Goal: Communication & Community: Ask a question

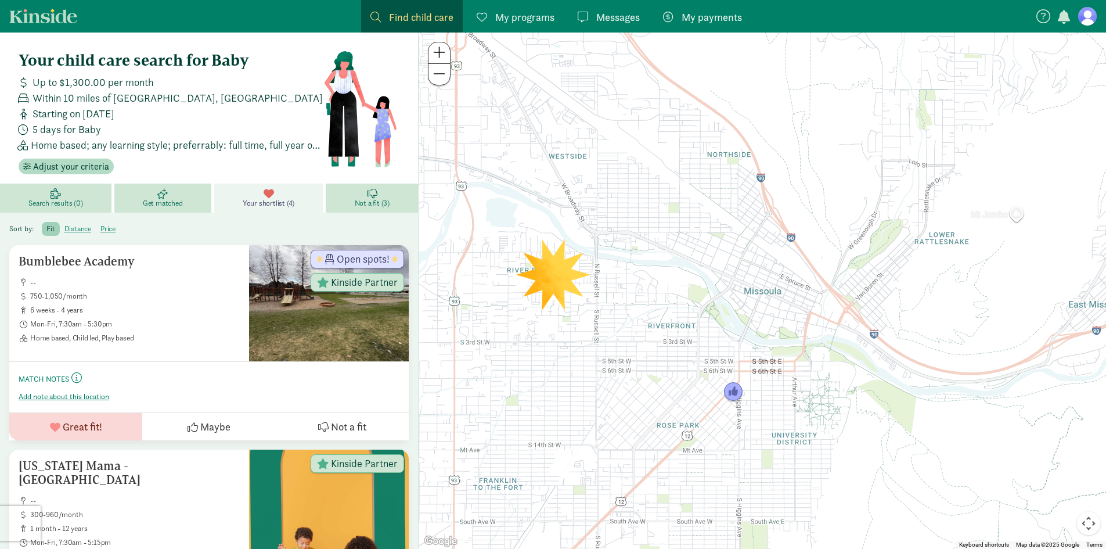
click at [646, 11] on link "Messages Messages" at bounding box center [609, 16] width 81 height 33
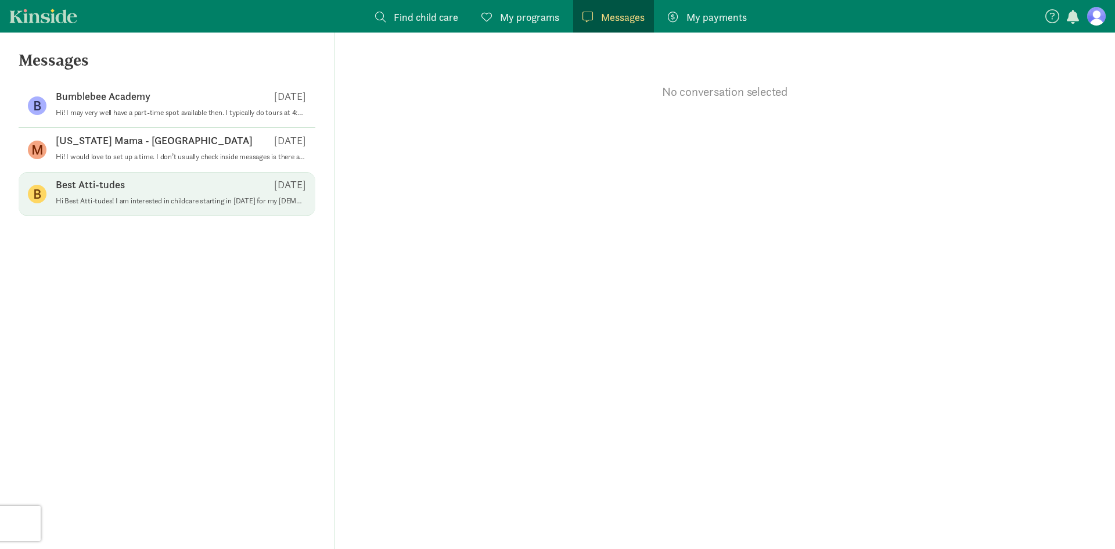
click at [192, 204] on p "Hi Best Atti-tudes! I am interested in childcare starting in [DATE] for my [DEM…" at bounding box center [181, 200] width 250 height 9
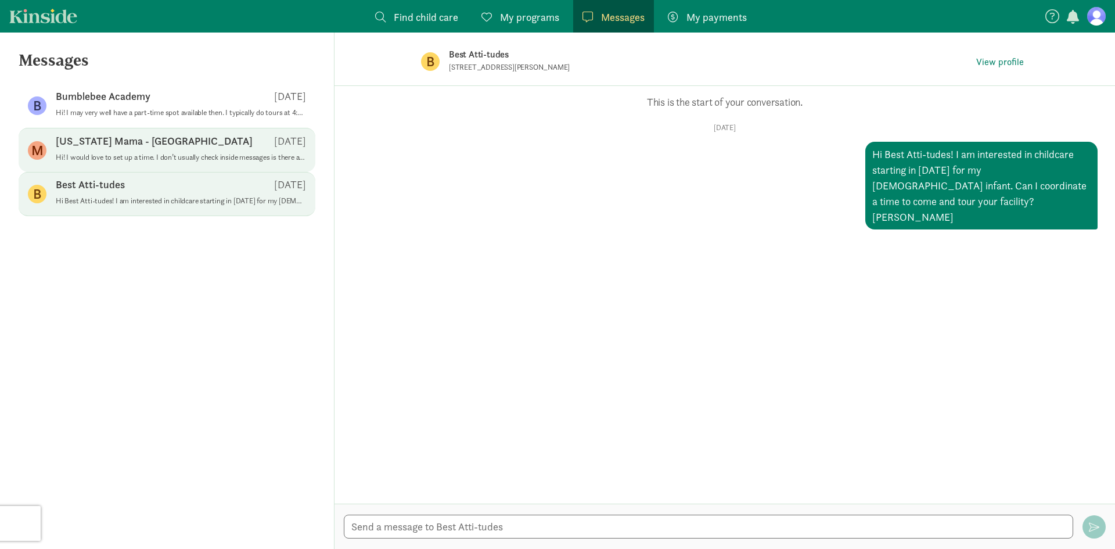
click at [186, 151] on div "[US_STATE] Mama - [GEOGRAPHIC_DATA] [DATE]" at bounding box center [181, 143] width 250 height 19
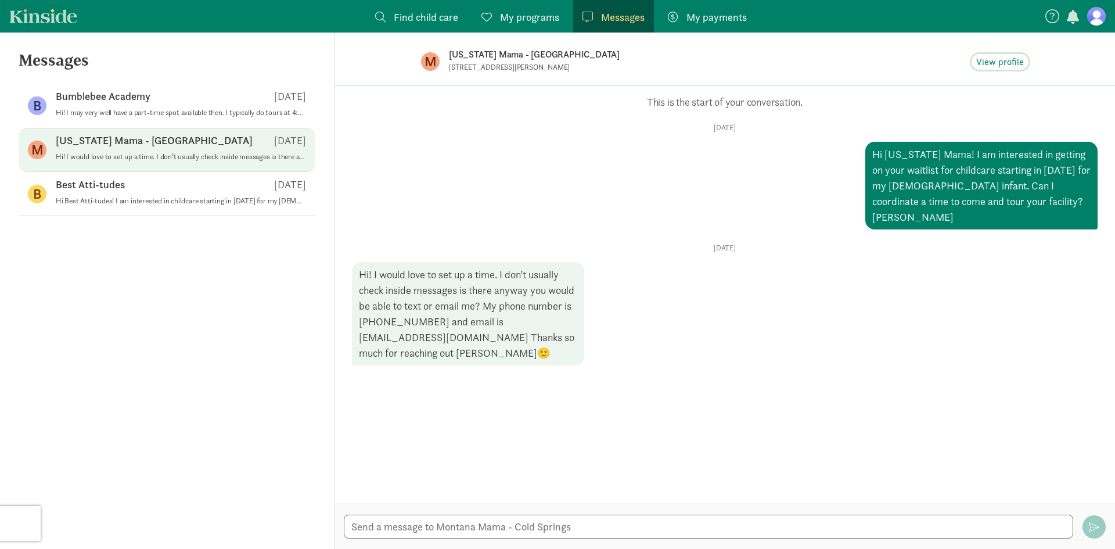
drag, startPoint x: 998, startPoint y: 57, endPoint x: 964, endPoint y: 96, distance: 52.3
click at [998, 57] on span "View profile" at bounding box center [1000, 62] width 48 height 14
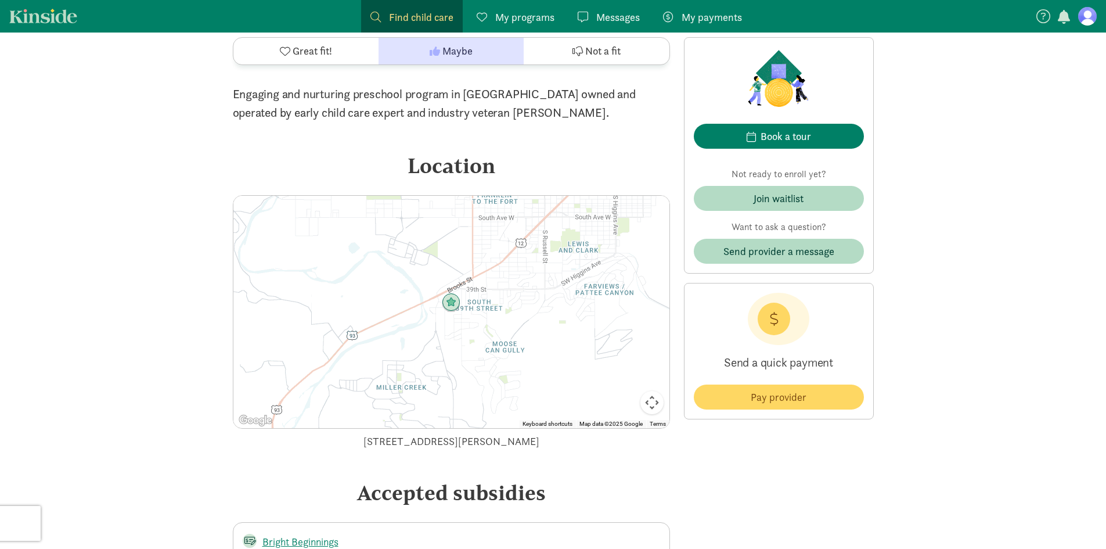
scroll to position [1161, 0]
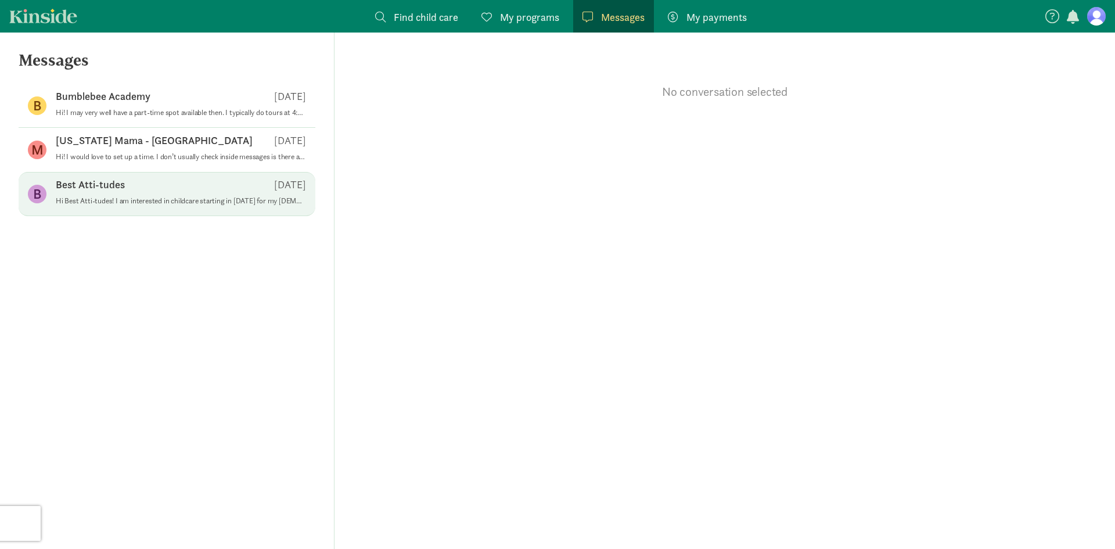
click at [218, 197] on p "Hi Best Atti-tudes! I am interested in childcare starting in [DATE] for my [DEM…" at bounding box center [181, 200] width 250 height 9
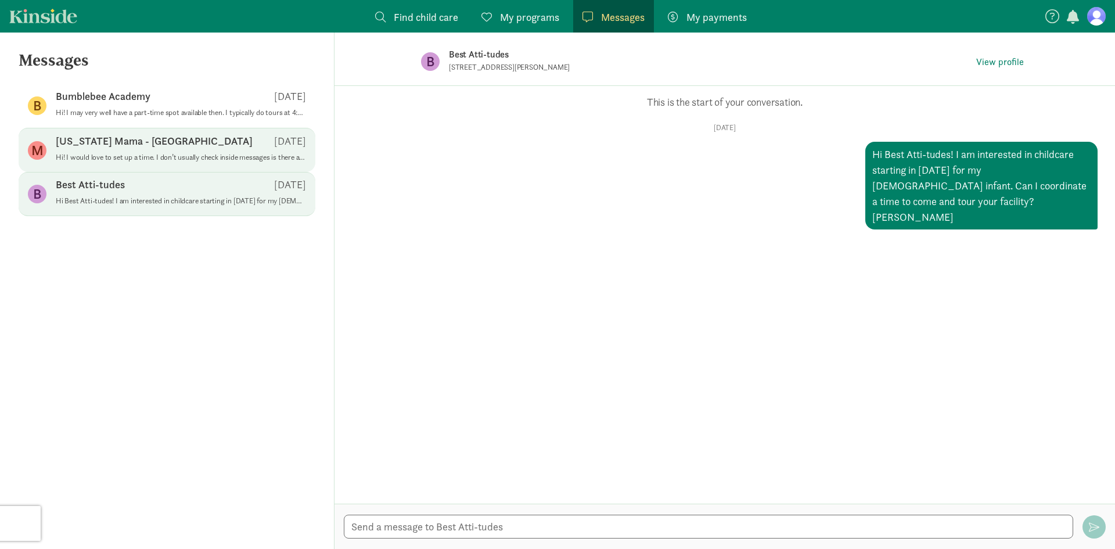
click at [215, 148] on div "[US_STATE] Mama - [GEOGRAPHIC_DATA] [DATE]" at bounding box center [181, 143] width 250 height 19
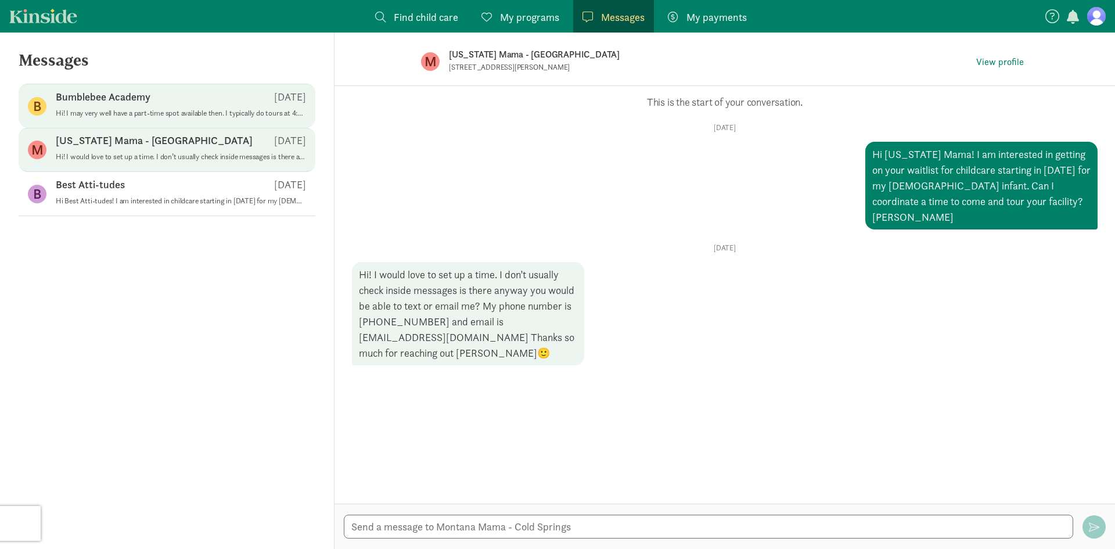
click at [180, 118] on span "Bumblebee Academy [DATE] Hi! I may very well have a part-time spot available th…" at bounding box center [181, 106] width 250 height 33
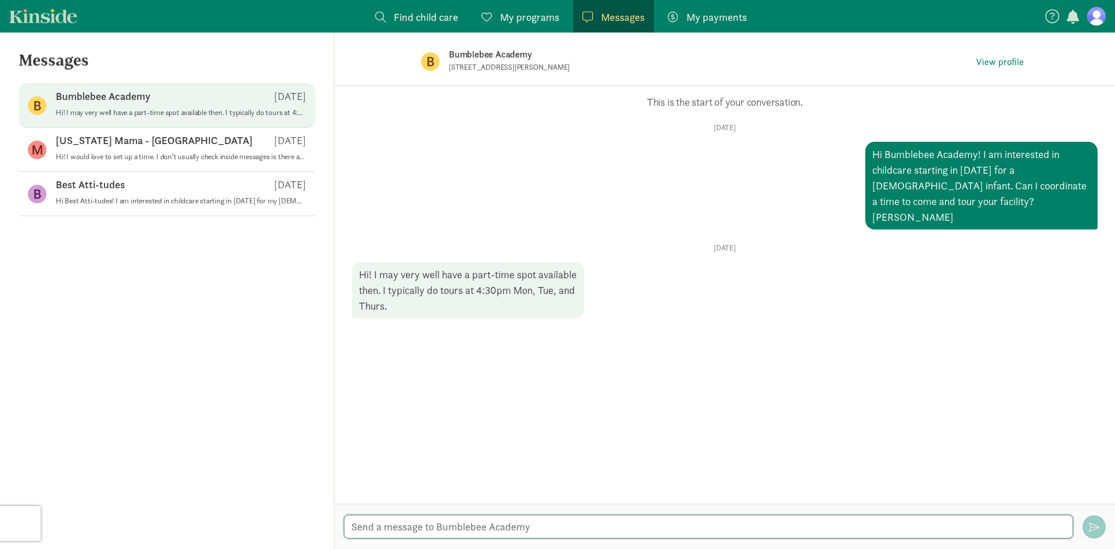
click at [438, 528] on textarea at bounding box center [708, 526] width 729 height 24
click at [995, 59] on span "View profile" at bounding box center [1000, 62] width 48 height 14
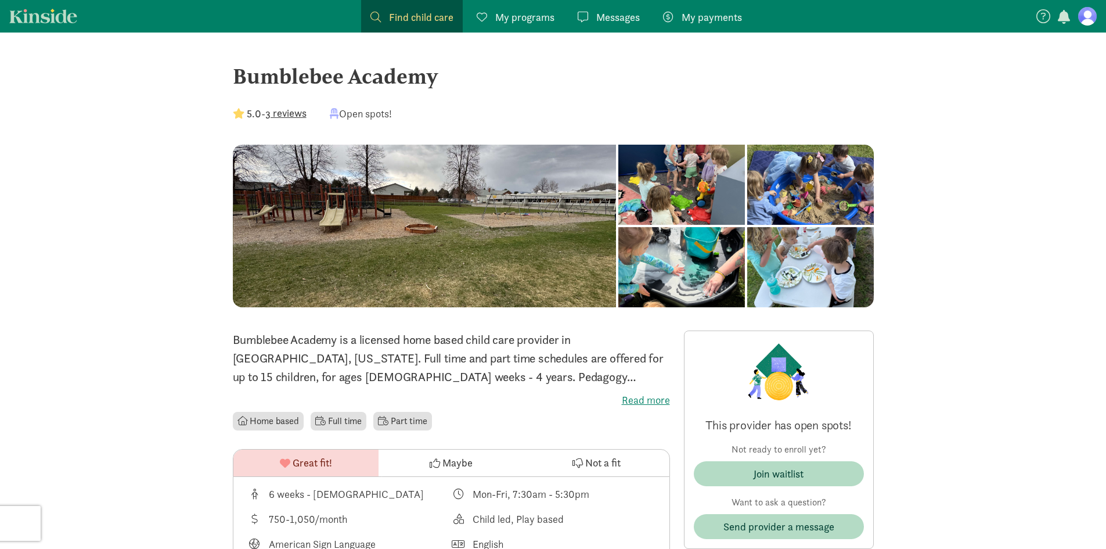
drag, startPoint x: 378, startPoint y: 376, endPoint x: 404, endPoint y: 376, distance: 25.6
click at [378, 376] on p "Bumblebee Academy is a licensed home based child care provider in Missoula, Mon…" at bounding box center [451, 358] width 437 height 56
click at [642, 376] on p "Bumblebee Academy is a licensed home based child care provider in Missoula, Mon…" at bounding box center [451, 358] width 437 height 56
click at [646, 397] on label "Read more" at bounding box center [451, 400] width 437 height 14
click at [0, 0] on input "Read more" at bounding box center [0, 0] width 0 height 0
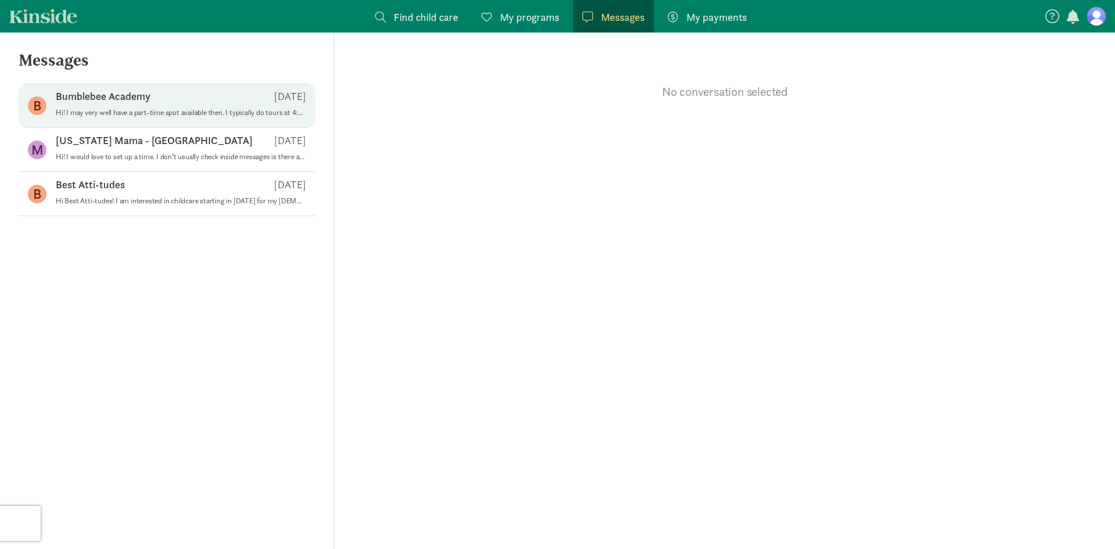
click at [105, 100] on p "Bumblebee Academy" at bounding box center [103, 96] width 95 height 14
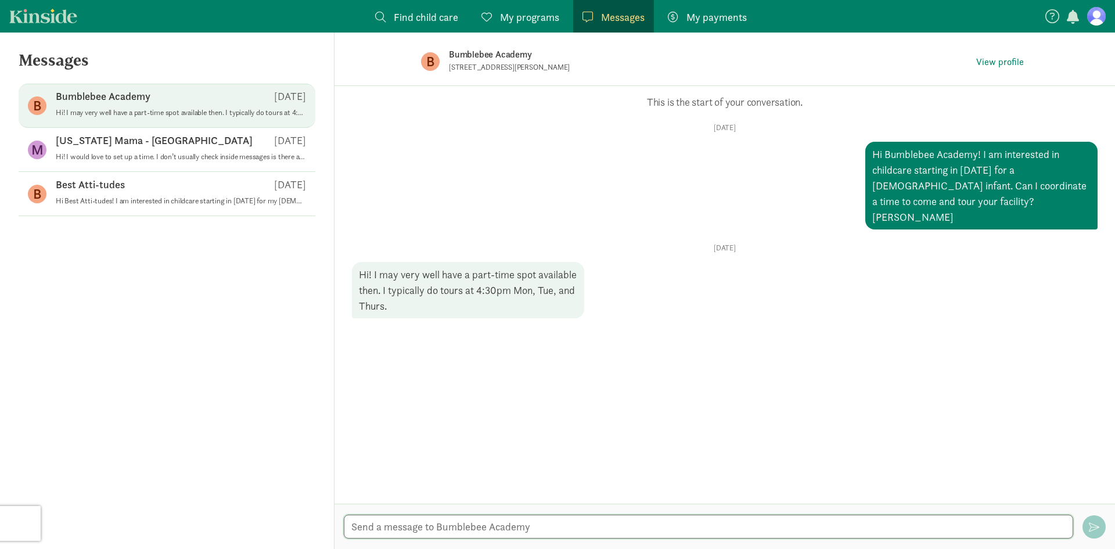
click at [423, 523] on textarea at bounding box center [708, 526] width 729 height 24
type textarea "Hi"
click at [1014, 63] on span "View profile" at bounding box center [1000, 62] width 48 height 14
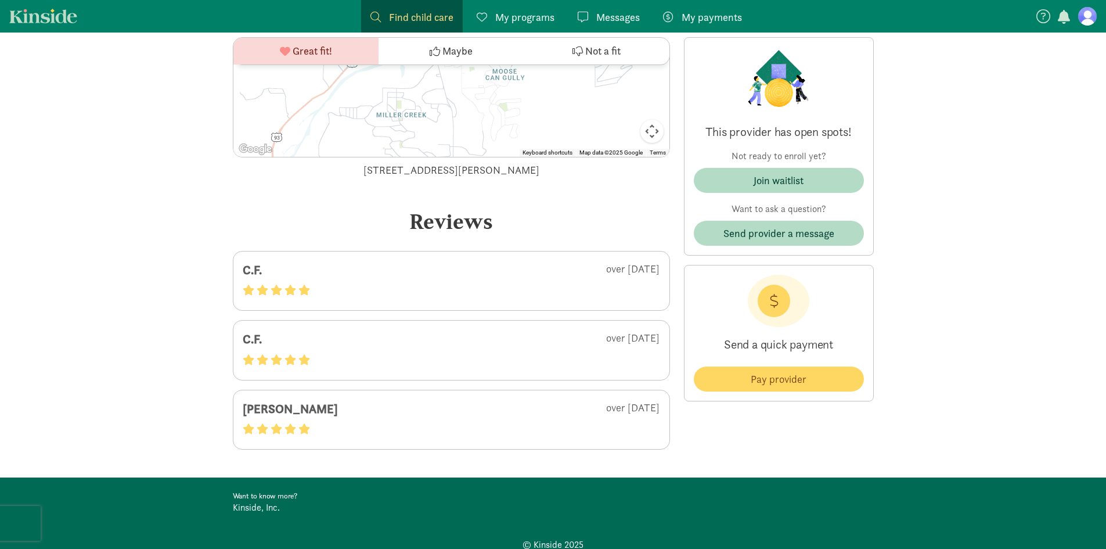
scroll to position [1752, 0]
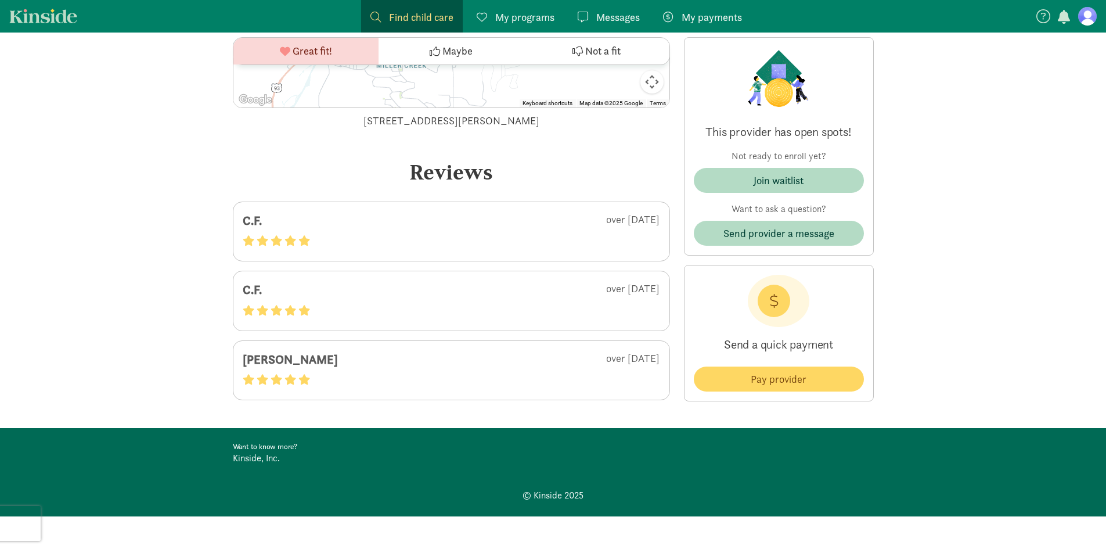
click at [370, 237] on div at bounding box center [452, 241] width 418 height 16
click at [384, 304] on div at bounding box center [452, 311] width 418 height 16
click at [385, 364] on div "over 1 year ago" at bounding box center [522, 361] width 276 height 23
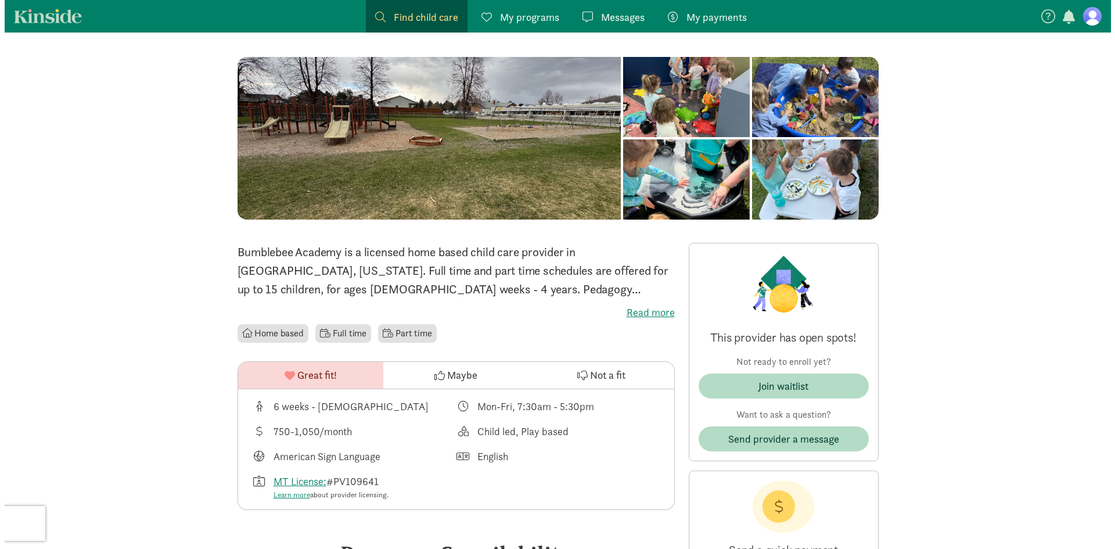
scroll to position [0, 0]
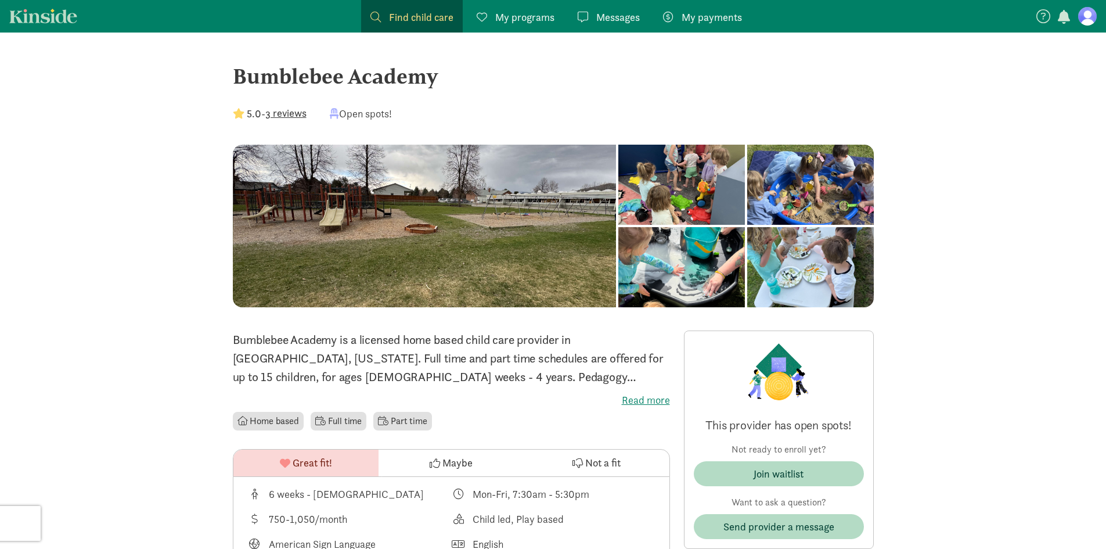
drag, startPoint x: 431, startPoint y: 75, endPoint x: 238, endPoint y: 71, distance: 193.4
click at [238, 71] on div "Bumblebee Academy" at bounding box center [553, 75] width 641 height 31
copy div "Bumblebee Academy"
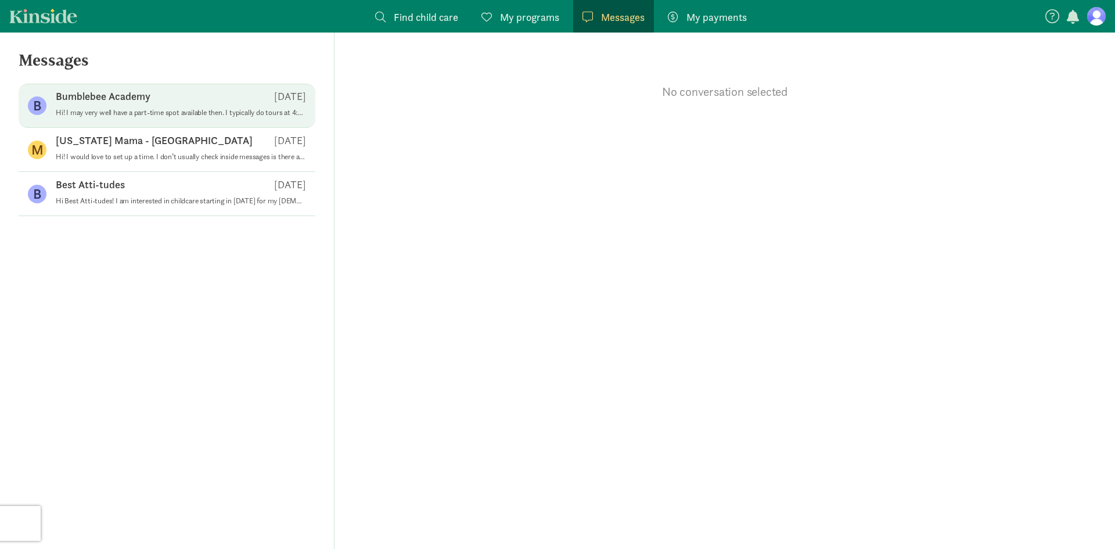
click at [200, 105] on div "Bumblebee Academy Aug 27" at bounding box center [181, 98] width 250 height 19
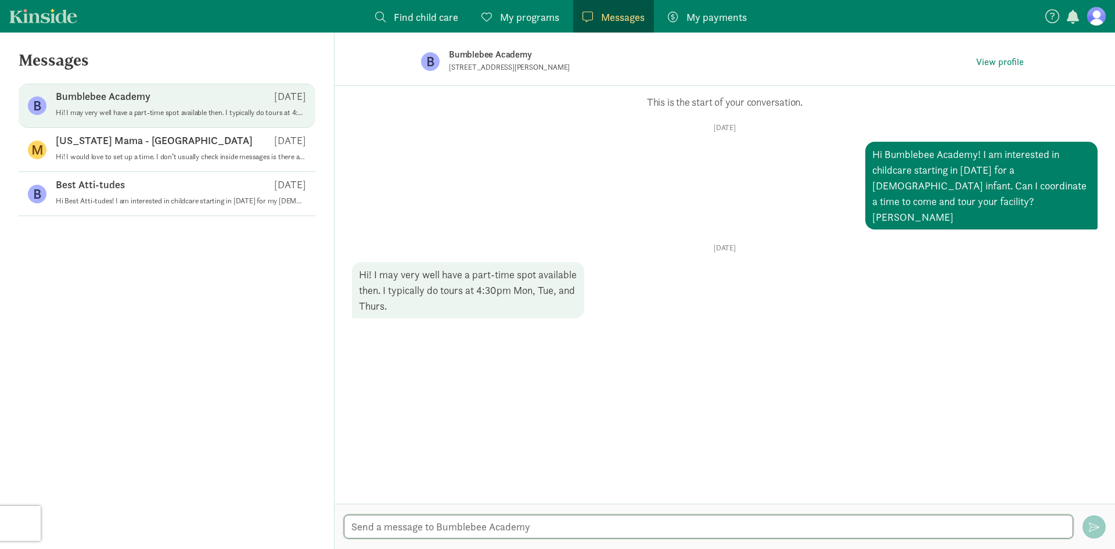
click at [456, 534] on textarea at bounding box center [708, 526] width 729 height 24
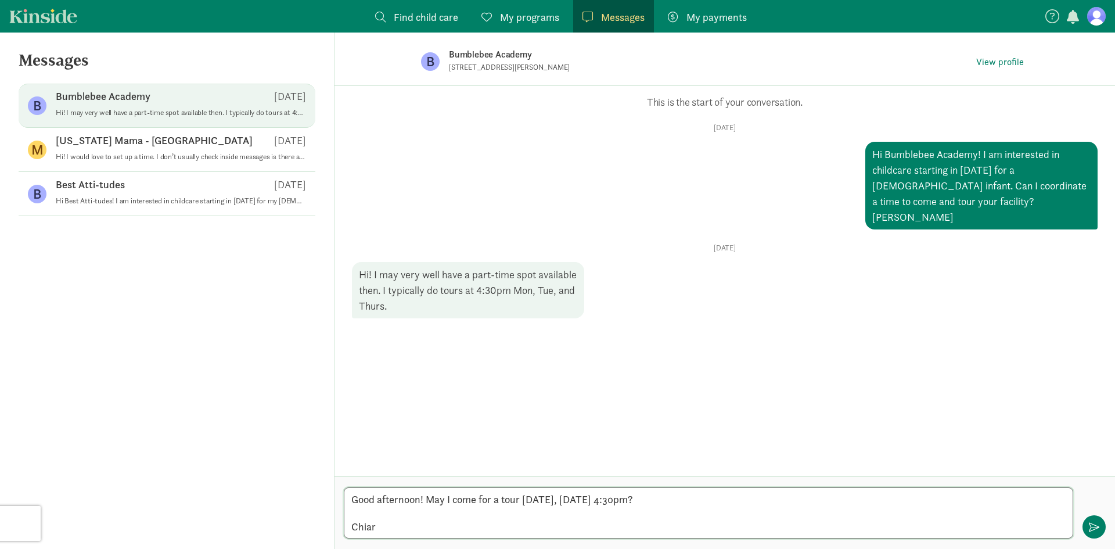
type textarea "Good afternoon! May I come for a tour tomorrow, Thursday September 4th at 4:30p…"
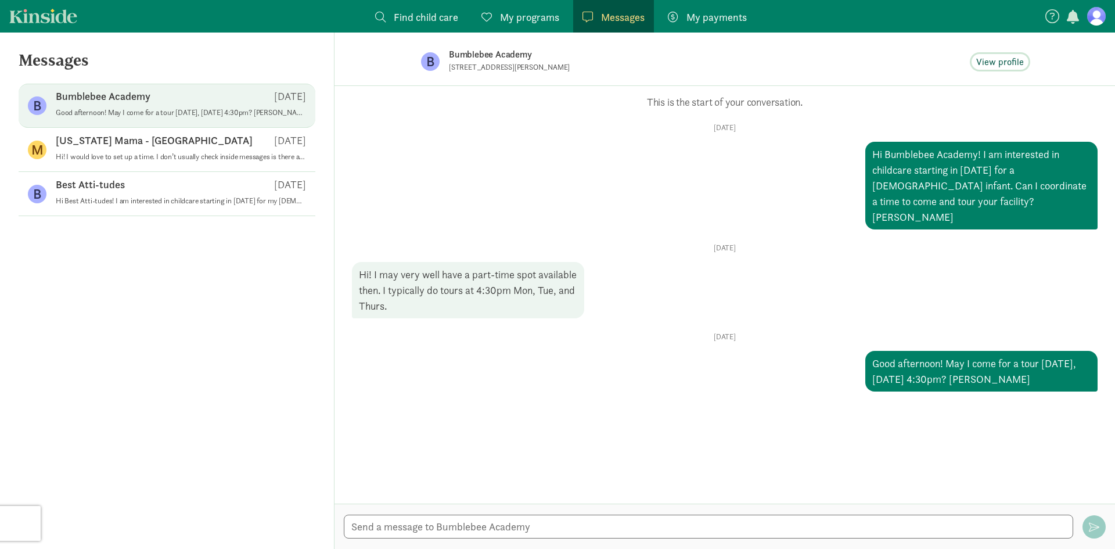
click at [1006, 60] on span "View profile" at bounding box center [1000, 62] width 48 height 14
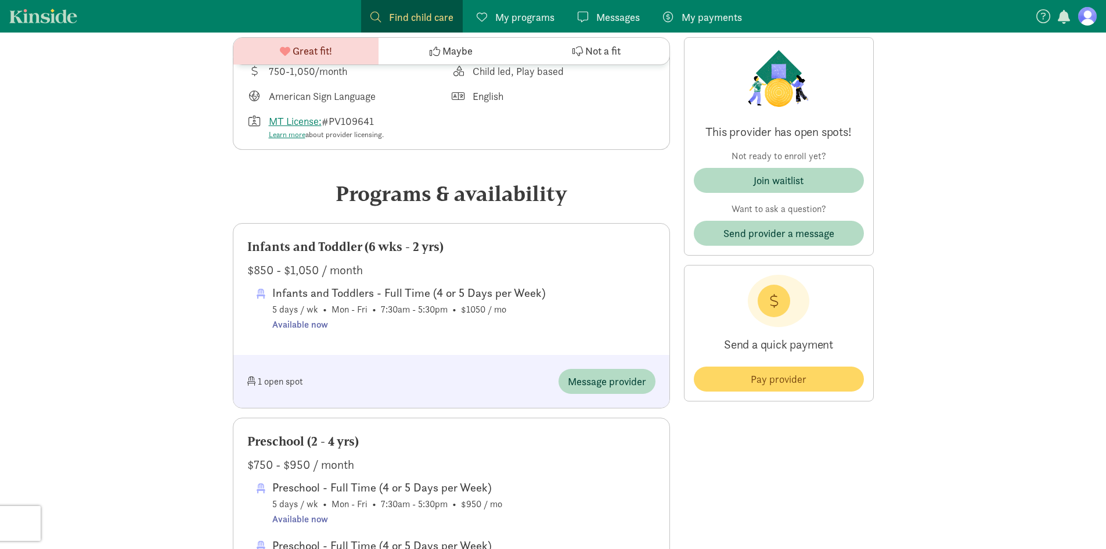
scroll to position [465, 0]
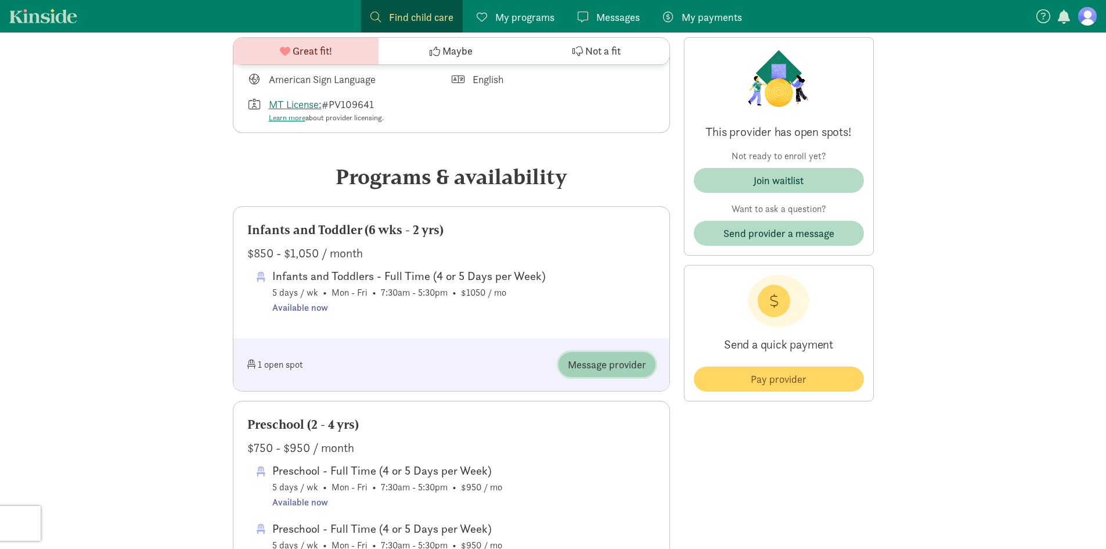
click at [596, 357] on span "Message provider" at bounding box center [607, 365] width 78 height 16
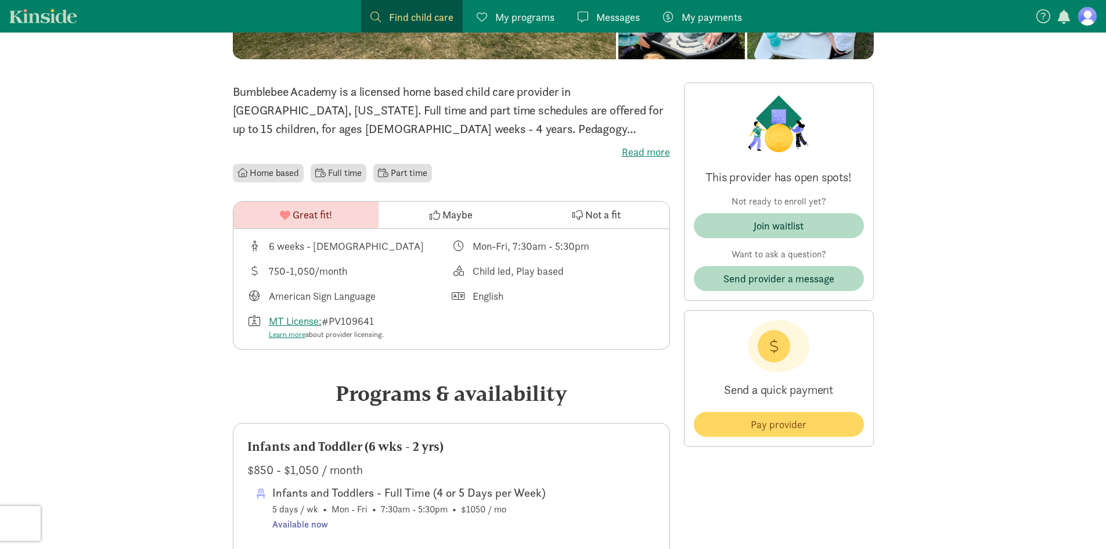
scroll to position [242, 0]
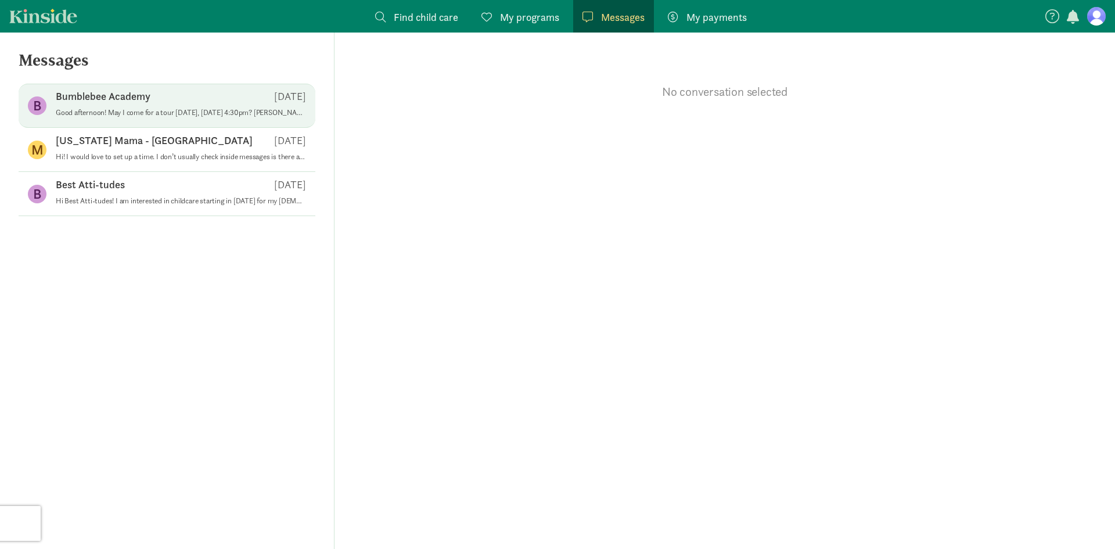
click at [200, 105] on div "Bumblebee Academy Sep 03" at bounding box center [181, 98] width 250 height 19
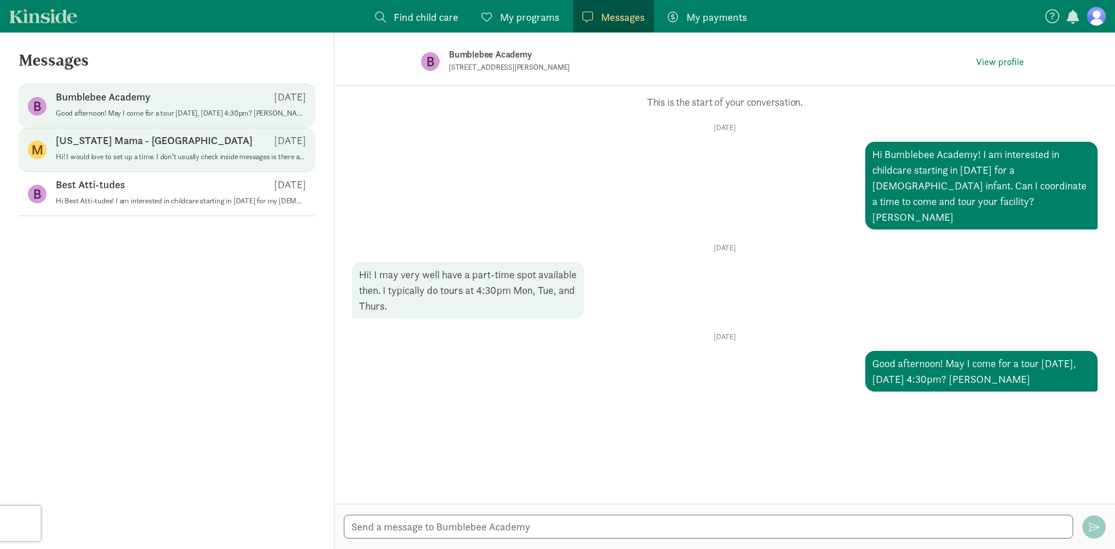
click at [188, 152] on p "Hi! I would love to set up a time. I don’t usually check inside messages is the…" at bounding box center [181, 156] width 250 height 9
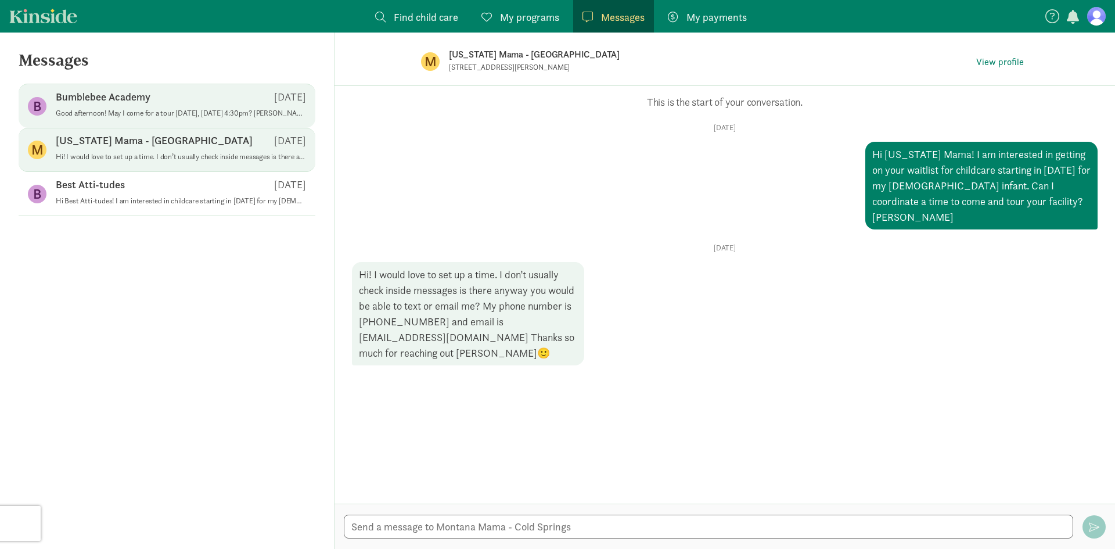
click at [181, 109] on p "Good afternoon! May I come for a tour [DATE], [DATE] 4:30pm? [PERSON_NAME]" at bounding box center [181, 113] width 250 height 9
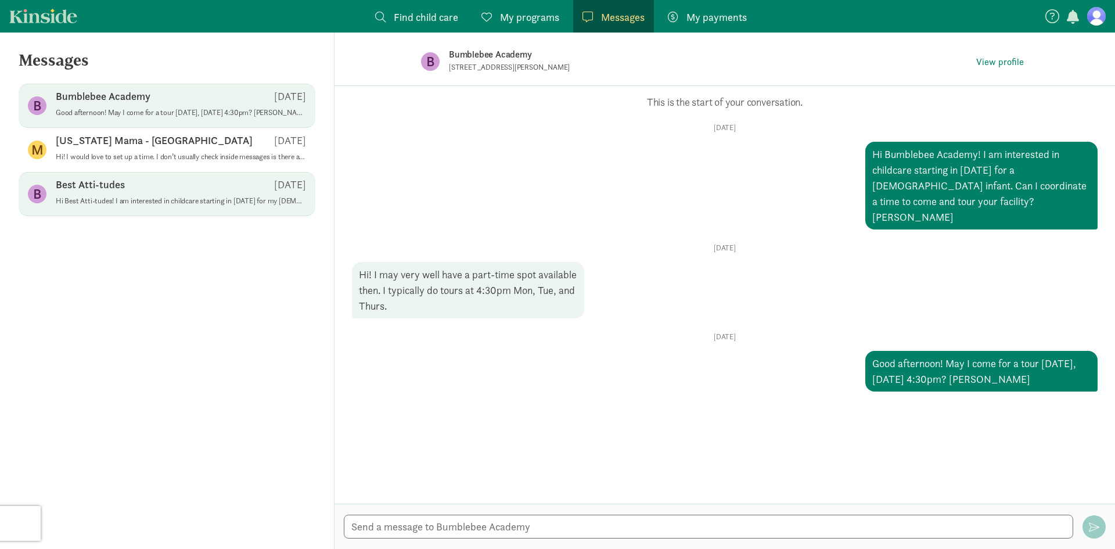
click at [173, 195] on div "Best Atti-tudes Aug 25" at bounding box center [181, 187] width 250 height 19
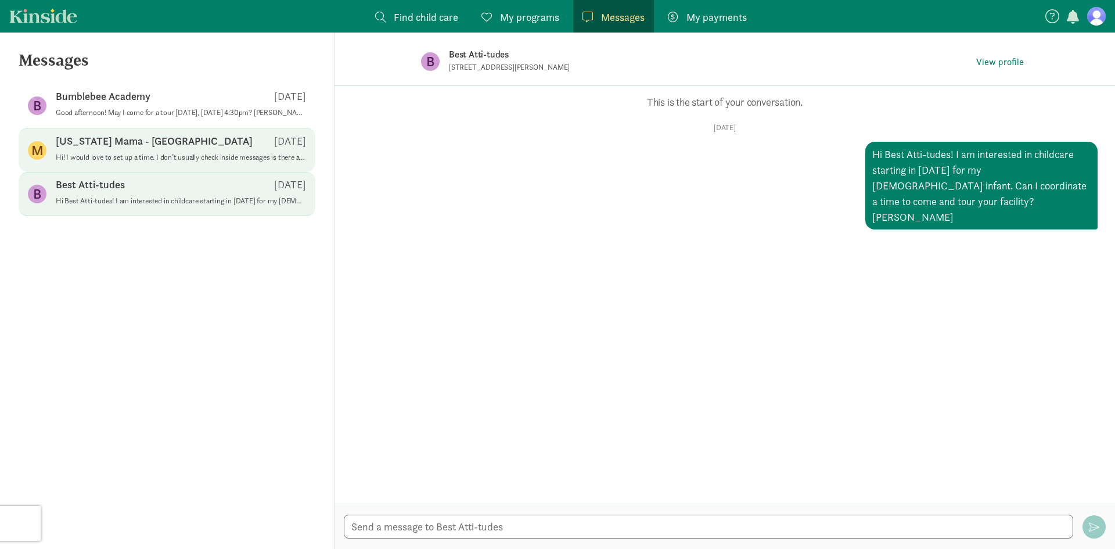
click at [174, 157] on p "Hi! I would love to set up a time. I don’t usually check inside messages is the…" at bounding box center [181, 157] width 250 height 9
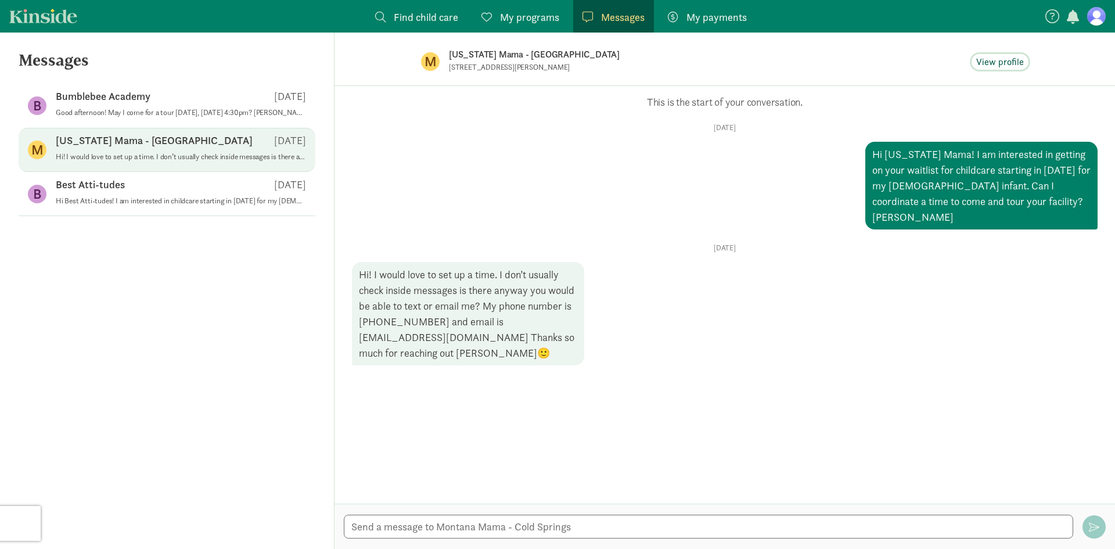
click at [1001, 62] on span "View profile" at bounding box center [1000, 62] width 48 height 14
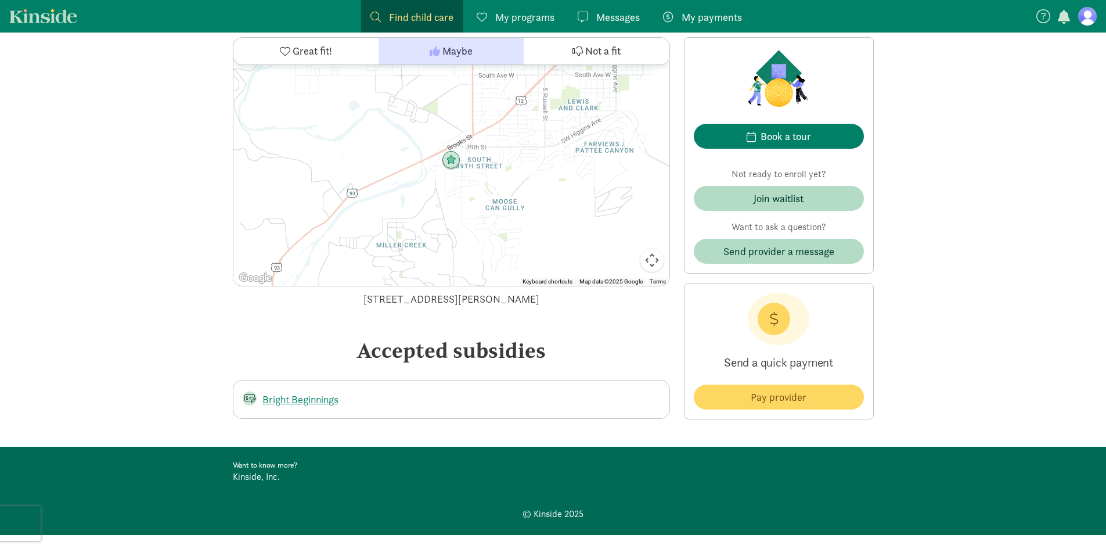
scroll to position [764, 0]
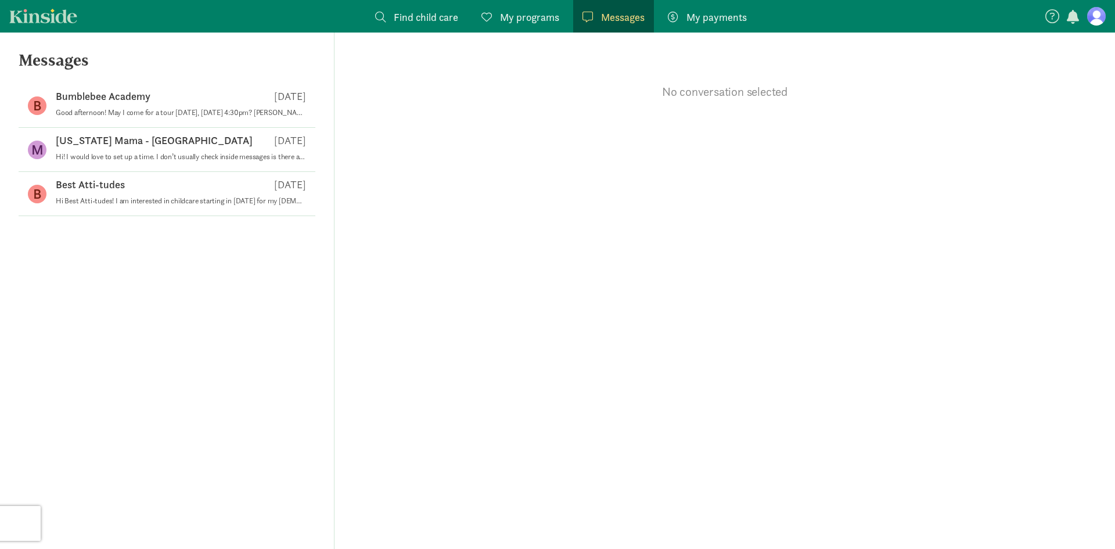
click at [604, 14] on span "Messages" at bounding box center [623, 17] width 44 height 16
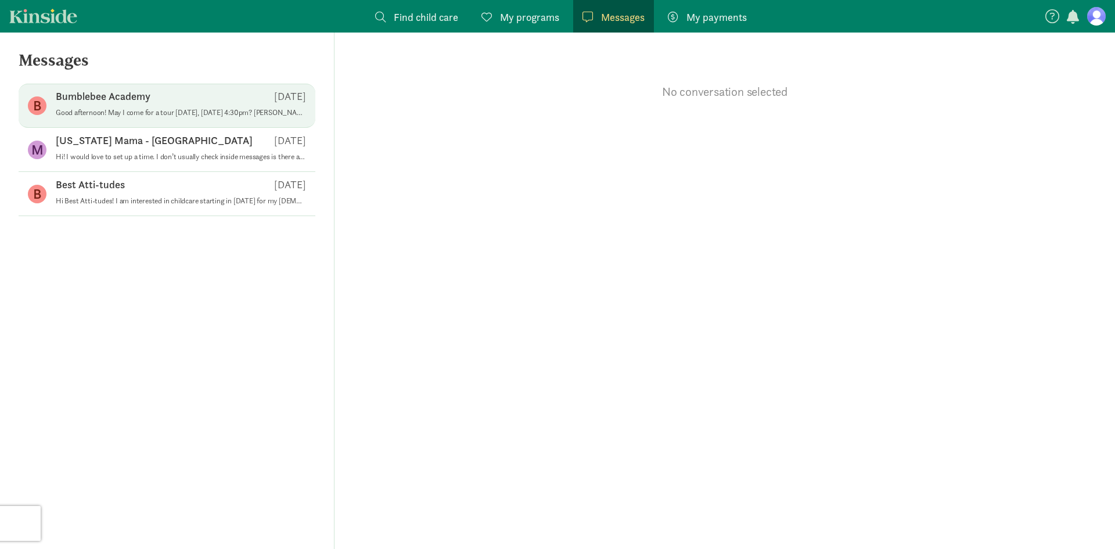
click at [103, 114] on p "Good afternoon! May I come for a tour [DATE], [DATE] 4:30pm? [PERSON_NAME]" at bounding box center [181, 112] width 250 height 9
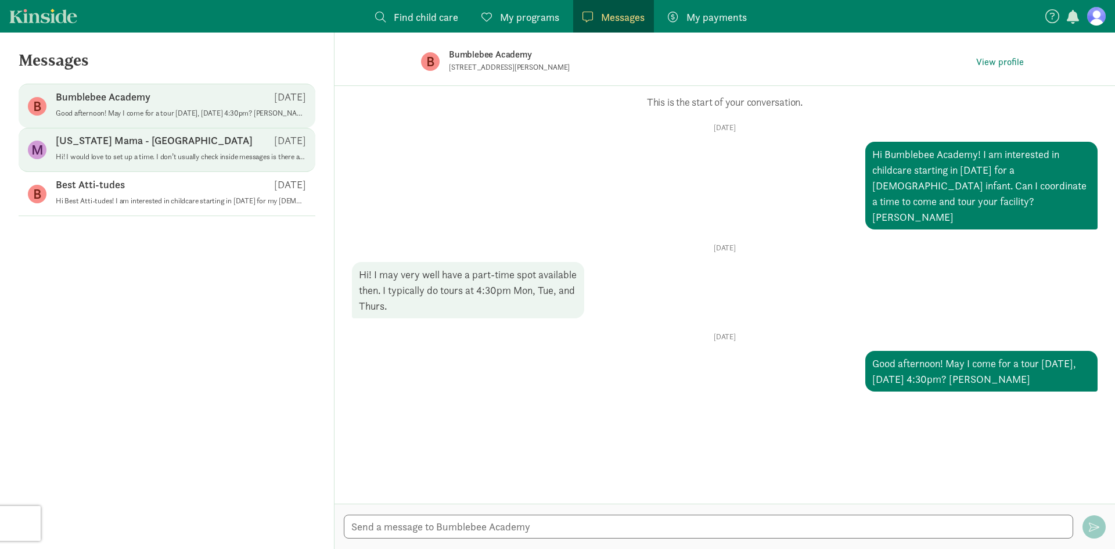
click at [121, 149] on div "[US_STATE] Mama - [GEOGRAPHIC_DATA] [DATE]" at bounding box center [181, 143] width 250 height 19
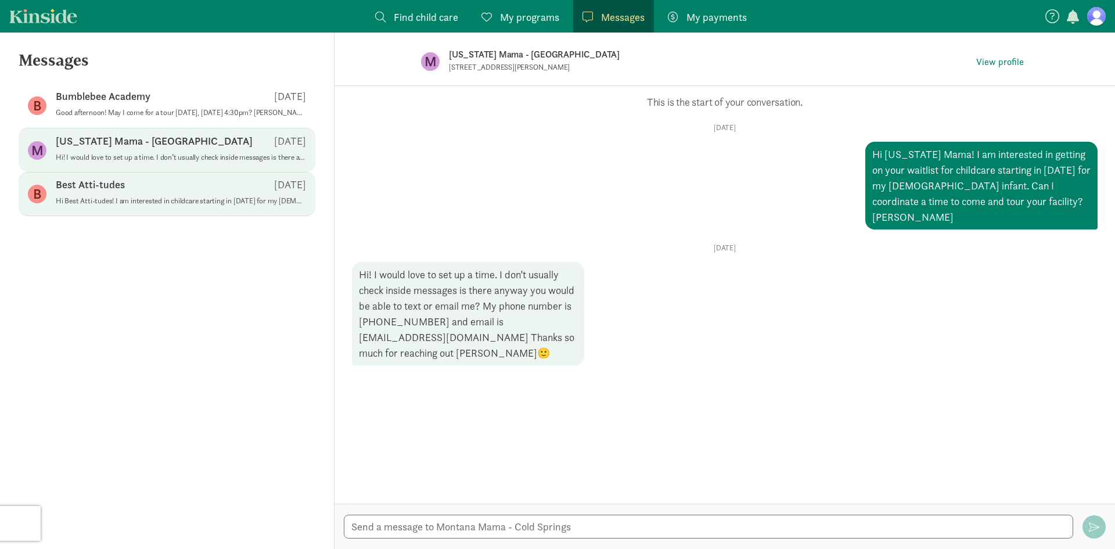
click at [108, 190] on p "Best Atti-tudes" at bounding box center [90, 185] width 69 height 14
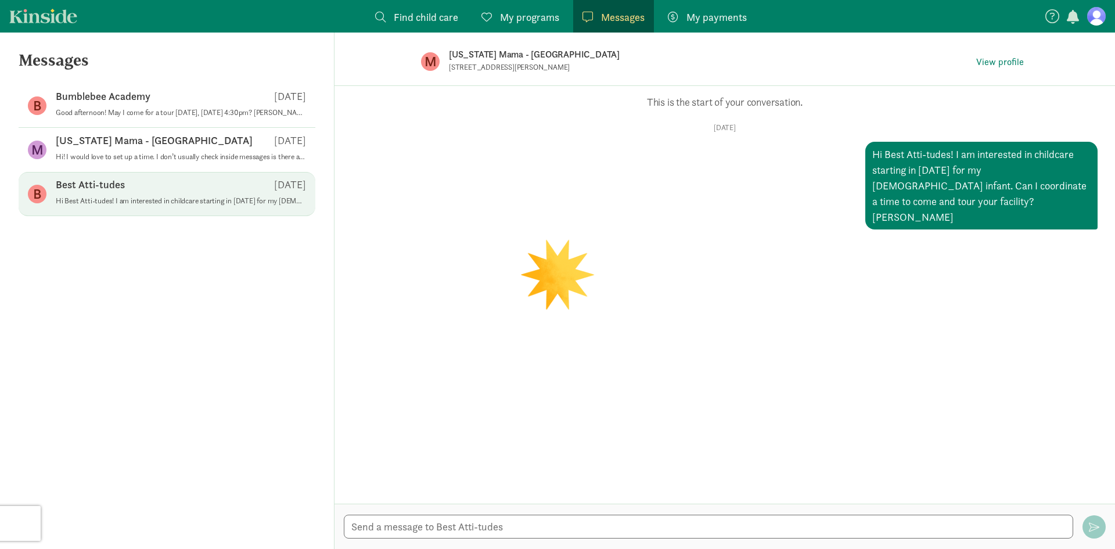
click at [1098, 17] on figure at bounding box center [1096, 16] width 19 height 19
